Goal: Book appointment/travel/reservation

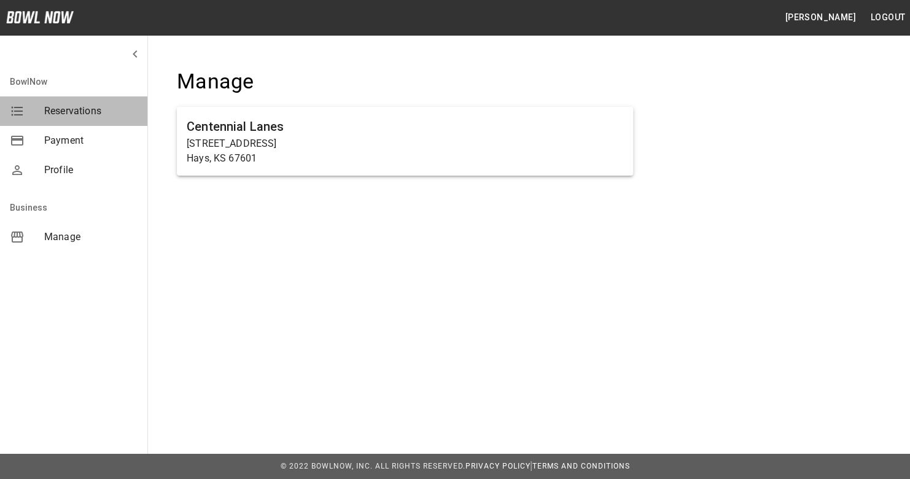
click at [62, 115] on span "Reservations" at bounding box center [90, 111] width 93 height 15
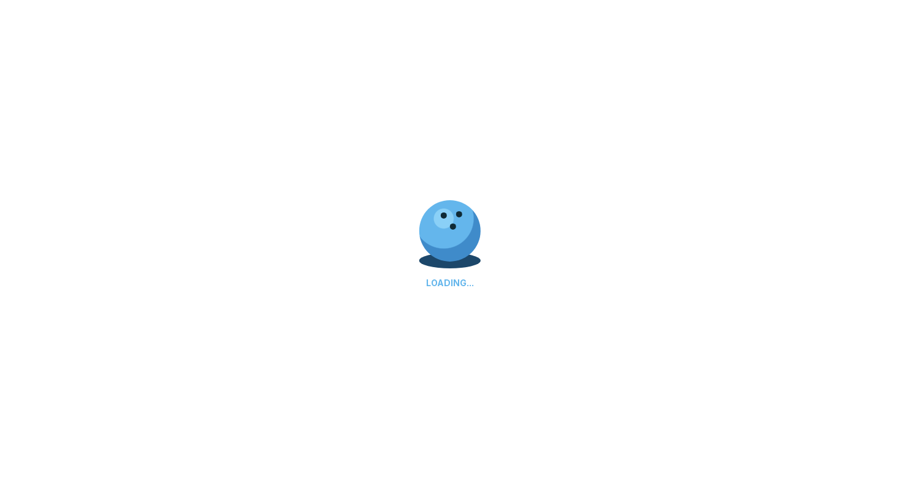
select select "**"
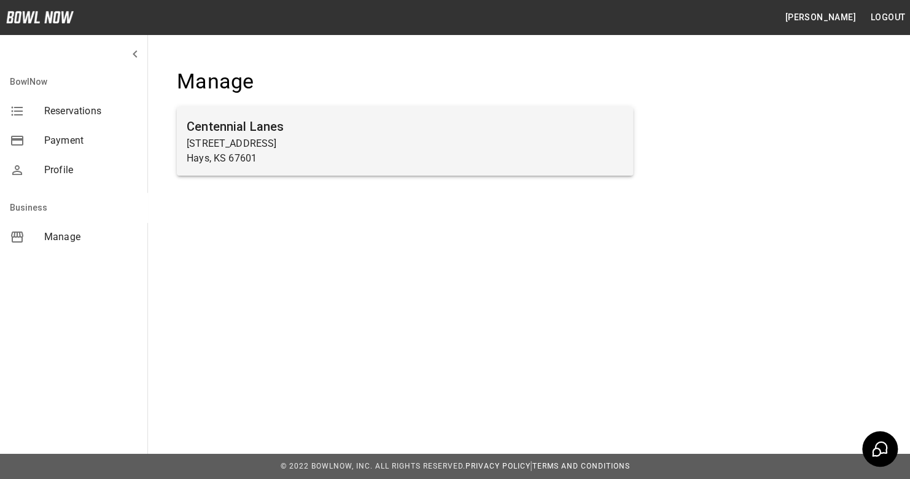
click at [213, 129] on h6 "Centennial Lanes" at bounding box center [405, 127] width 436 height 20
click at [263, 137] on p "[STREET_ADDRESS]" at bounding box center [405, 143] width 436 height 15
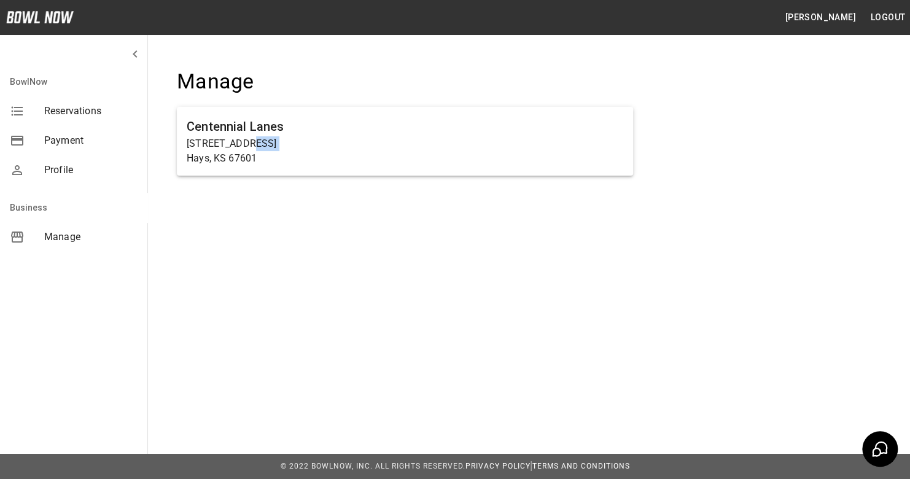
click at [823, 14] on button "[PERSON_NAME]" at bounding box center [819, 17] width 80 height 23
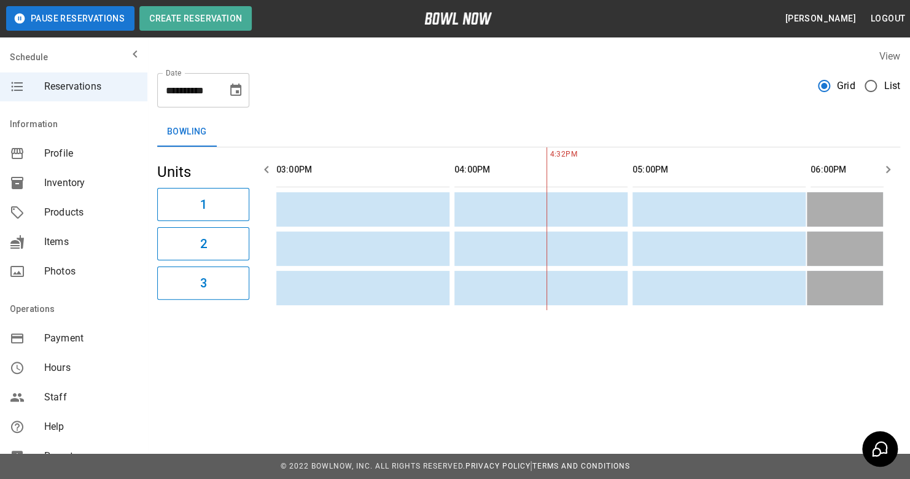
scroll to position [0, 178]
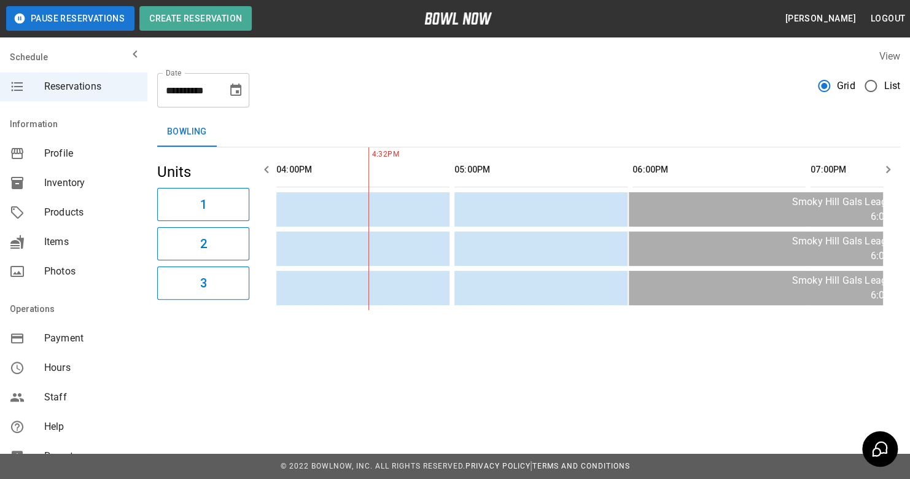
click at [239, 93] on icon "Choose date, selected date is Sep 10, 2025" at bounding box center [235, 90] width 15 height 15
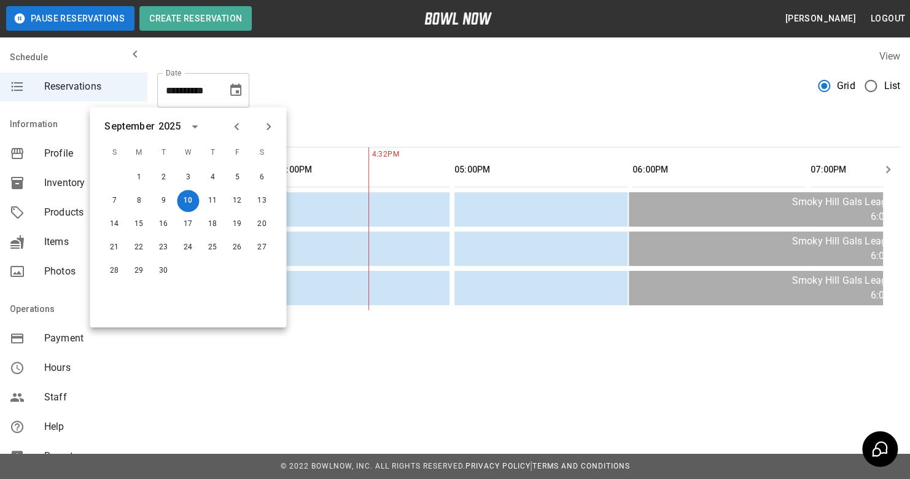
click at [342, 52] on div "View" at bounding box center [528, 56] width 743 height 14
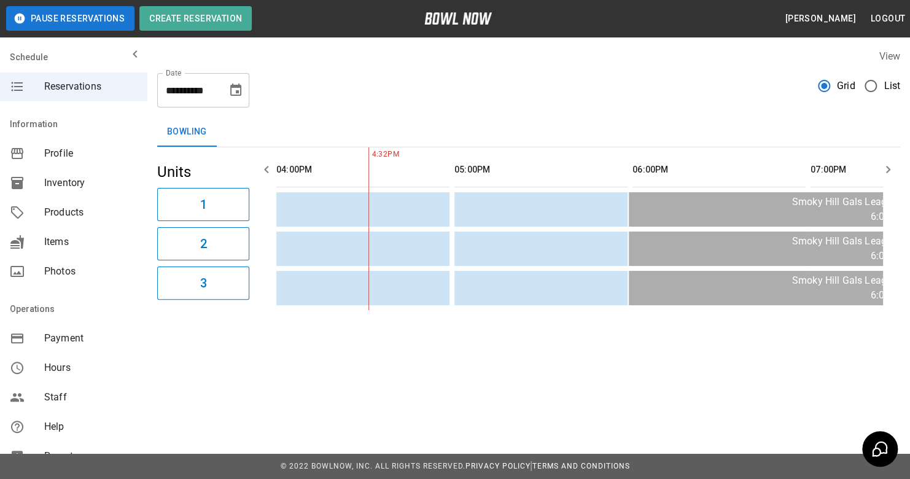
click at [104, 91] on span "Reservations" at bounding box center [90, 86] width 93 height 15
drag, startPoint x: 103, startPoint y: 91, endPoint x: 102, endPoint y: 61, distance: 30.1
click at [102, 61] on div "mailbox folders" at bounding box center [73, 54] width 147 height 25
click at [128, 52] on icon "mailbox folders" at bounding box center [135, 54] width 15 height 15
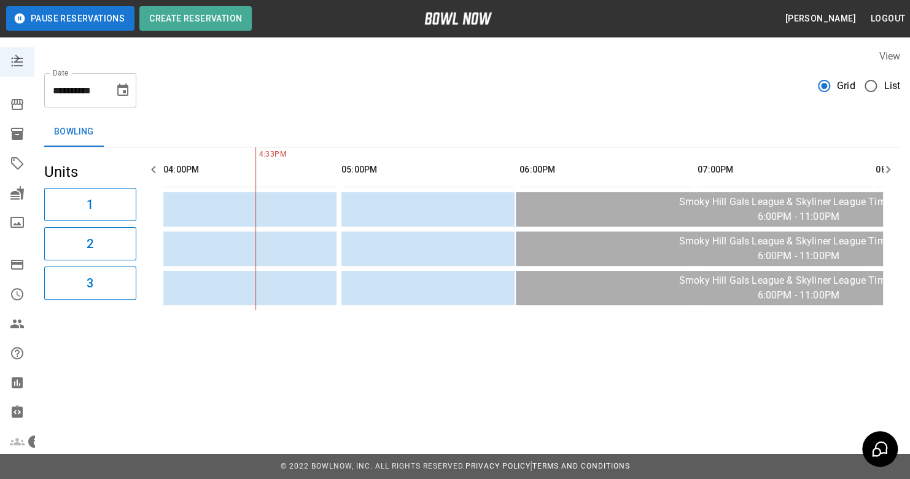
click at [96, 89] on input "**********" at bounding box center [74, 90] width 61 height 34
click at [128, 91] on icon "Choose date, selected date is Sep 10, 2025" at bounding box center [122, 89] width 11 height 12
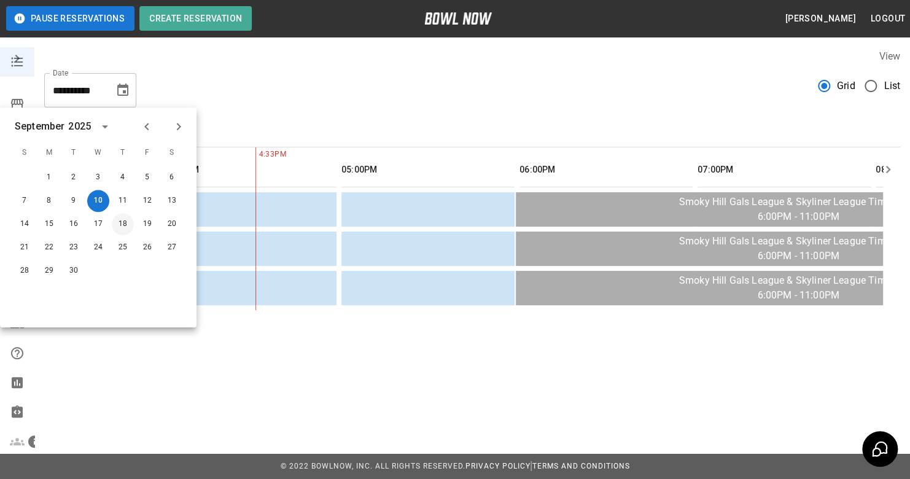
click at [134, 225] on div "14 15 16 17 18 19 20" at bounding box center [98, 224] width 196 height 22
click at [155, 223] on button "19" at bounding box center [147, 224] width 22 height 22
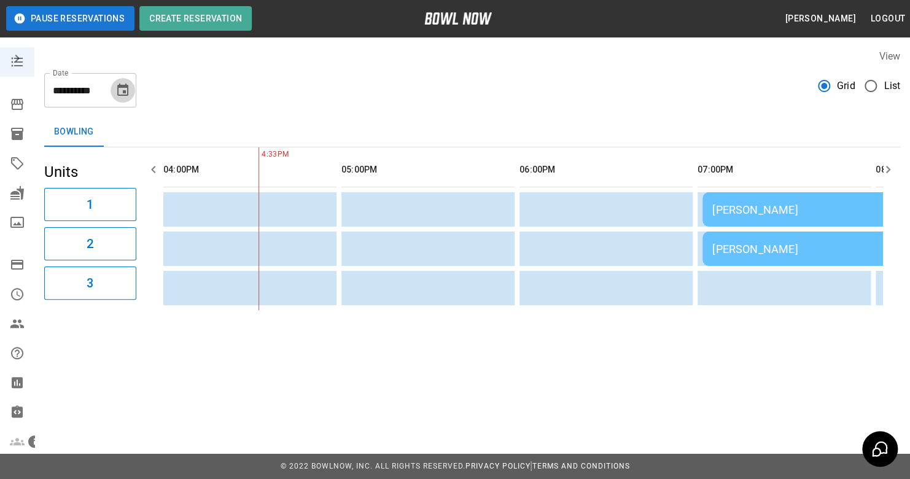
click at [112, 90] on button "Choose date, selected date is Sep 19, 2025" at bounding box center [122, 90] width 25 height 25
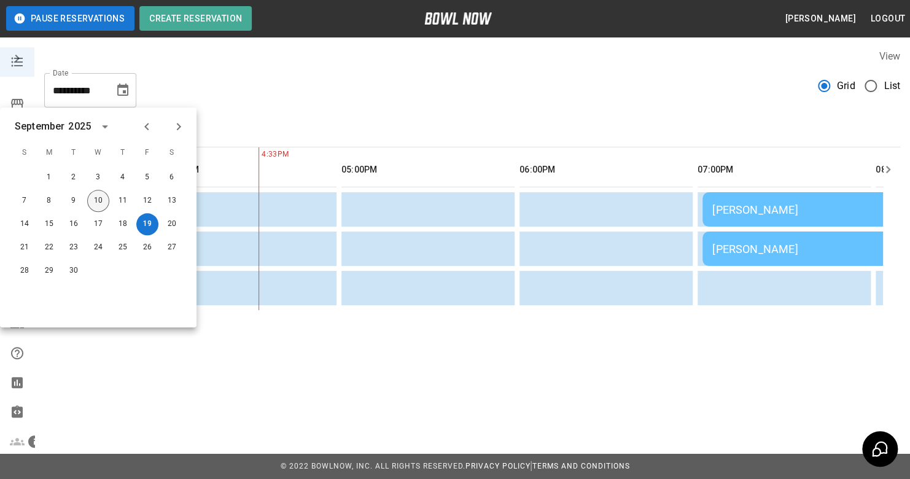
click at [94, 201] on button "10" at bounding box center [98, 201] width 22 height 22
type input "**********"
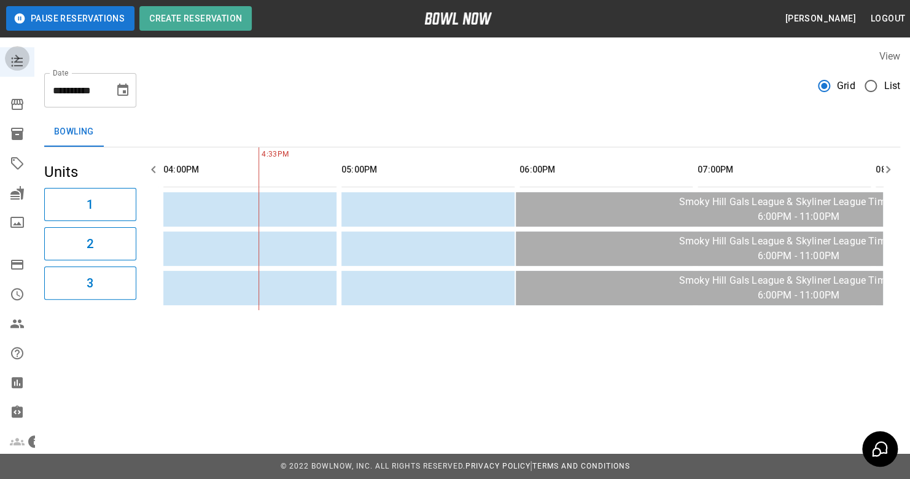
click at [20, 63] on icon "mailbox folders" at bounding box center [17, 58] width 15 height 15
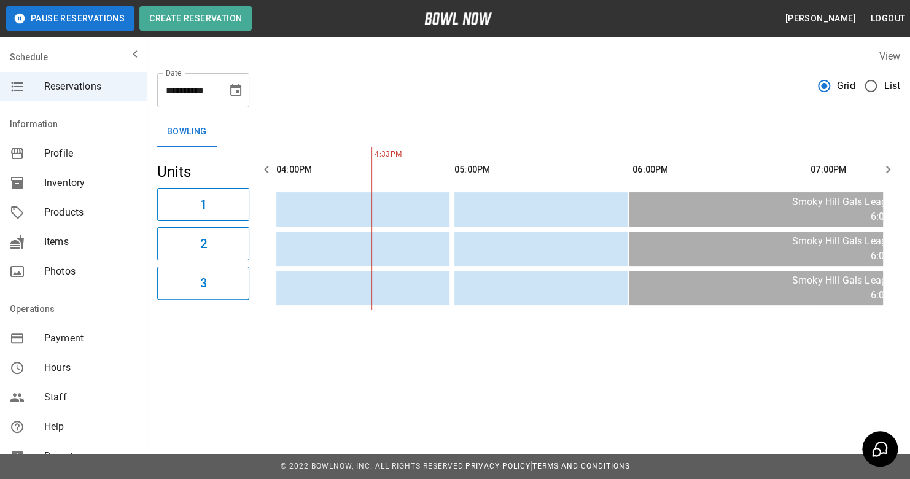
click at [128, 49] on icon "mailbox folders" at bounding box center [135, 54] width 15 height 15
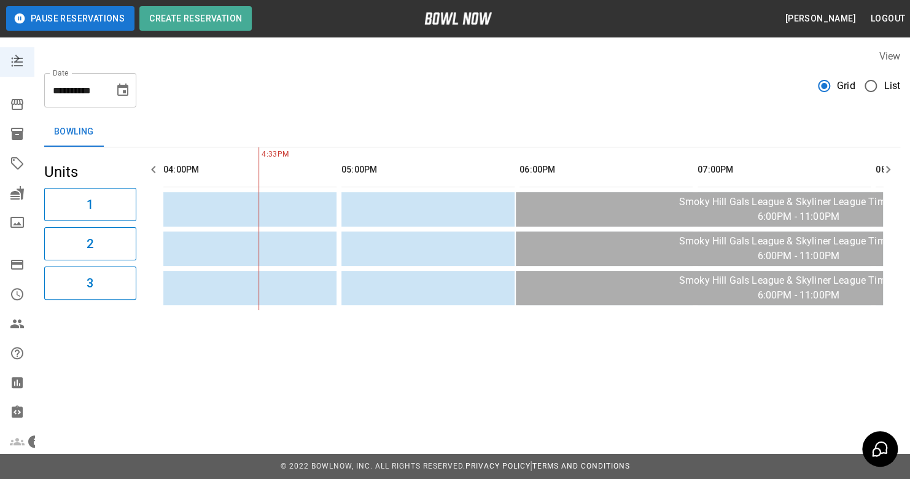
click at [10, 61] on icon "mailbox folders" at bounding box center [17, 58] width 15 height 15
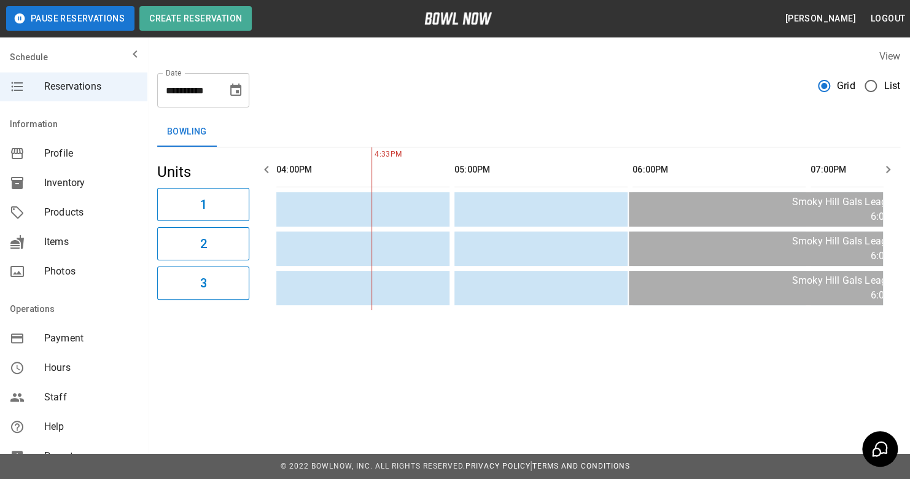
click at [44, 80] on span "Reservations" at bounding box center [90, 86] width 93 height 15
drag, startPoint x: 50, startPoint y: 83, endPoint x: 55, endPoint y: 65, distance: 19.1
click at [55, 65] on div "mailbox folders" at bounding box center [73, 54] width 147 height 25
